Goal: Transaction & Acquisition: Purchase product/service

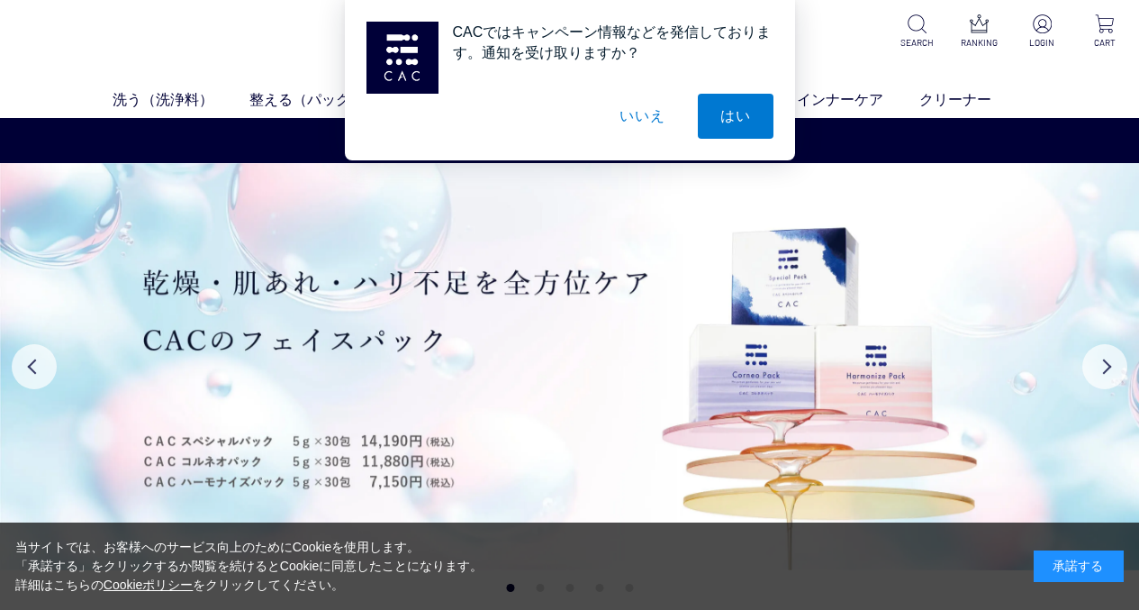
click at [633, 119] on button "いいえ" at bounding box center [642, 116] width 90 height 45
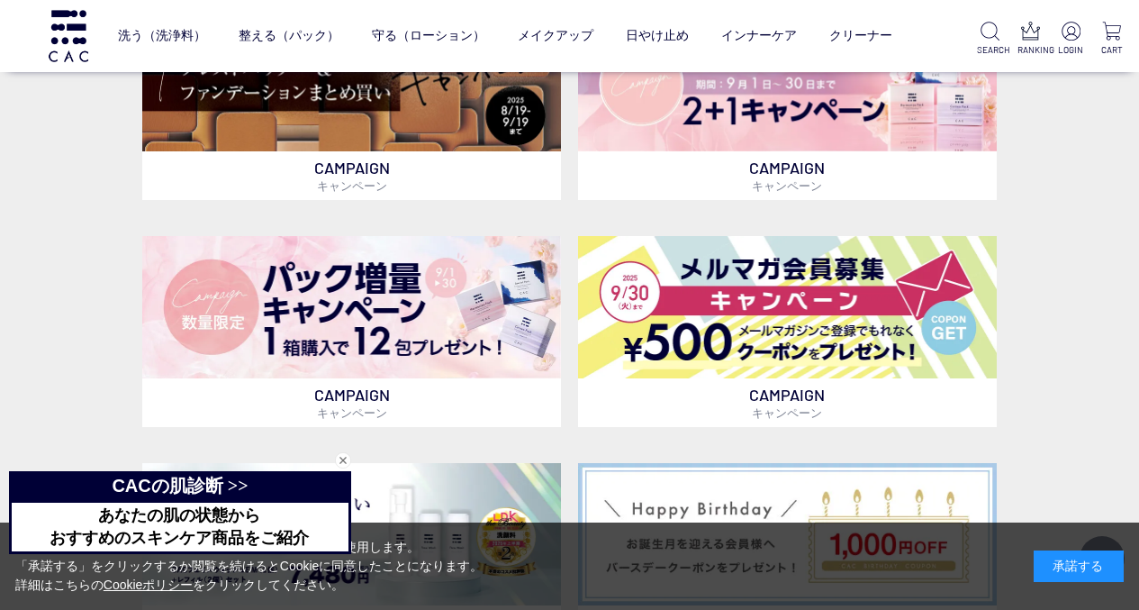
scroll to position [540, 0]
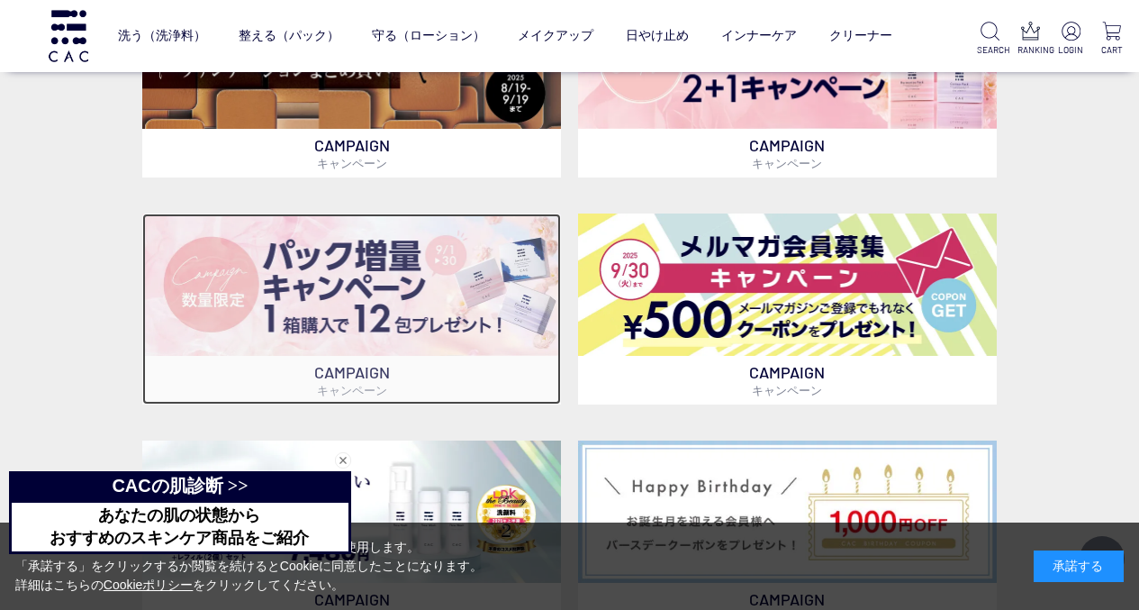
click at [242, 298] on img at bounding box center [351, 284] width 419 height 142
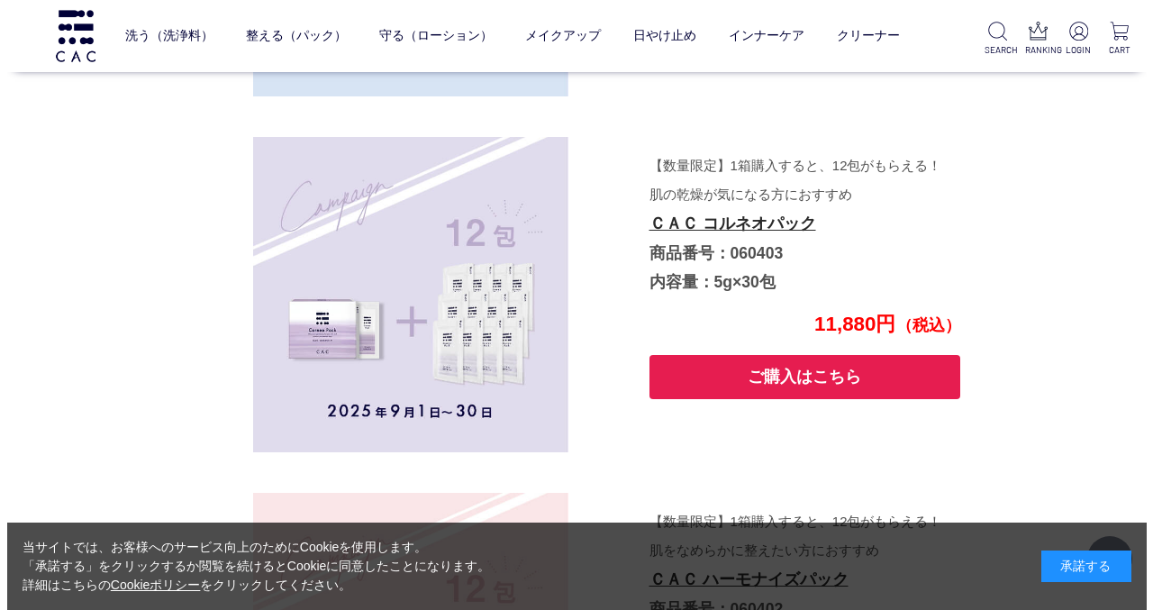
scroll to position [5329, 0]
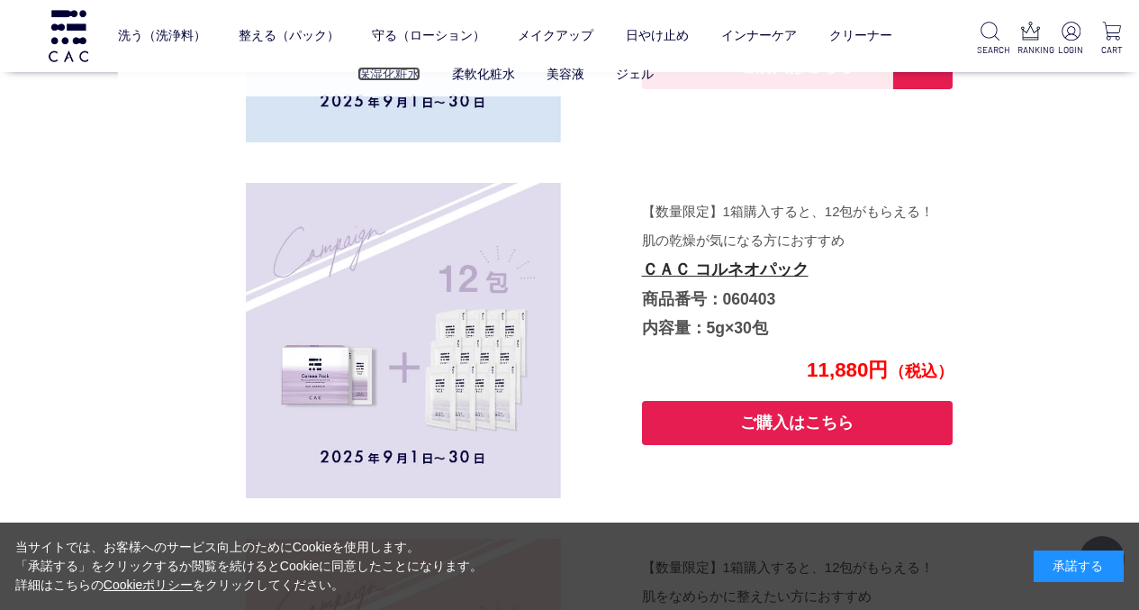
click at [385, 74] on link "保湿化粧水" at bounding box center [388, 74] width 63 height 14
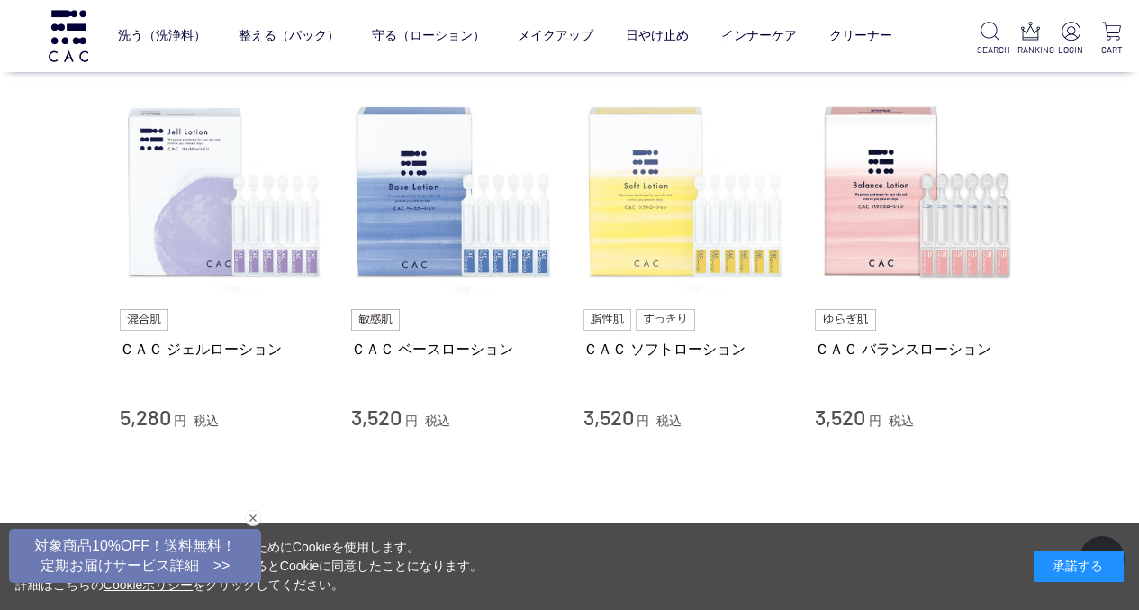
scroll to position [180, 0]
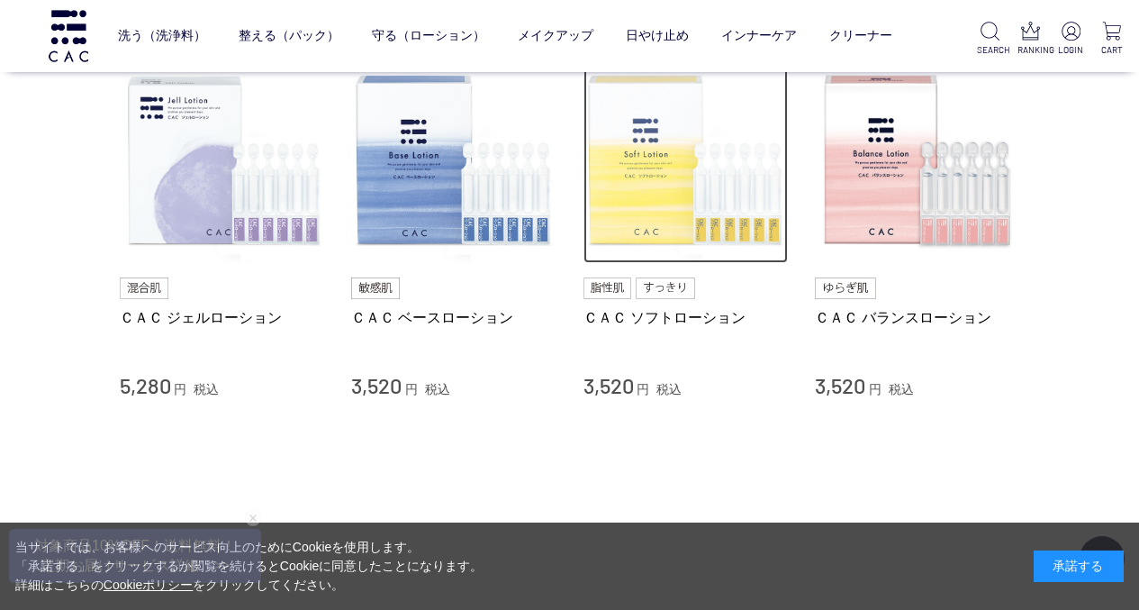
click at [674, 222] on img at bounding box center [686, 161] width 205 height 205
